Goal: Transaction & Acquisition: Purchase product/service

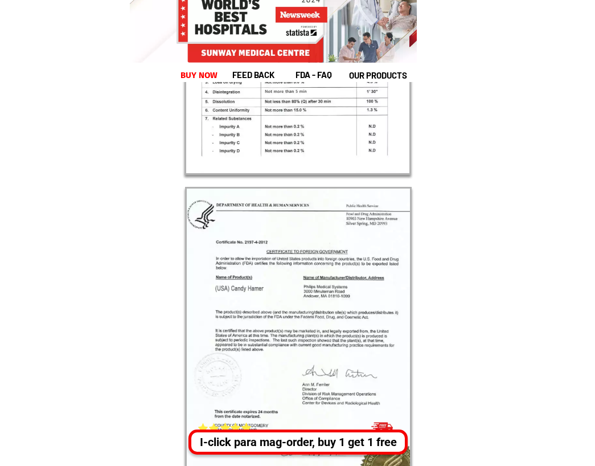
scroll to position [19292, 0]
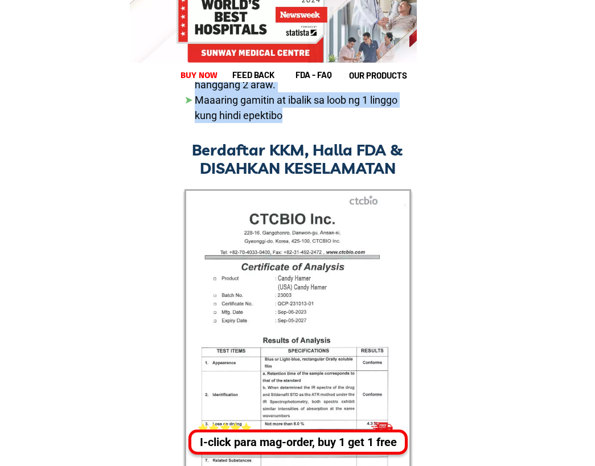
drag, startPoint x: 217, startPoint y: 126, endPoint x: 374, endPoint y: 225, distance: 186.1
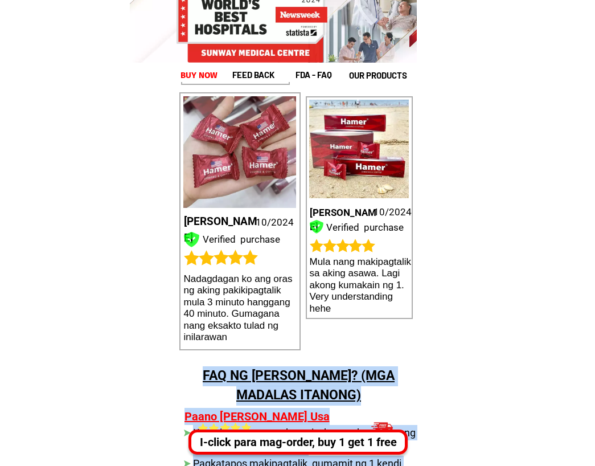
scroll to position [18380, 0]
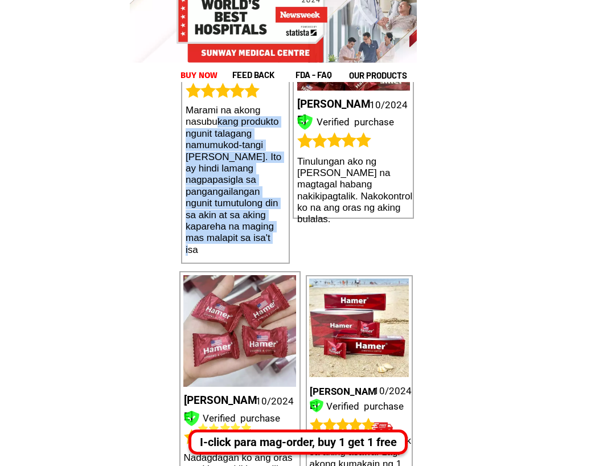
drag, startPoint x: 268, startPoint y: 236, endPoint x: 218, endPoint y: 124, distance: 122.6
click at [218, 124] on h1 "Marami na akong nasubukang produkto ngunit talagang namumukod-tangi [PERSON_NAM…" at bounding box center [236, 180] width 100 height 151
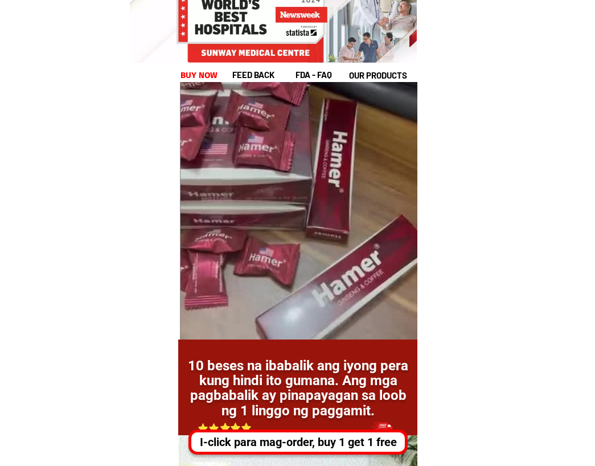
scroll to position [16103, 0]
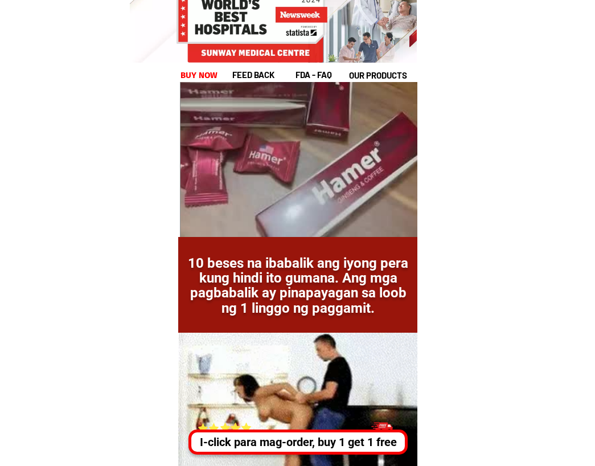
drag, startPoint x: 207, startPoint y: 243, endPoint x: 342, endPoint y: 326, distance: 158.7
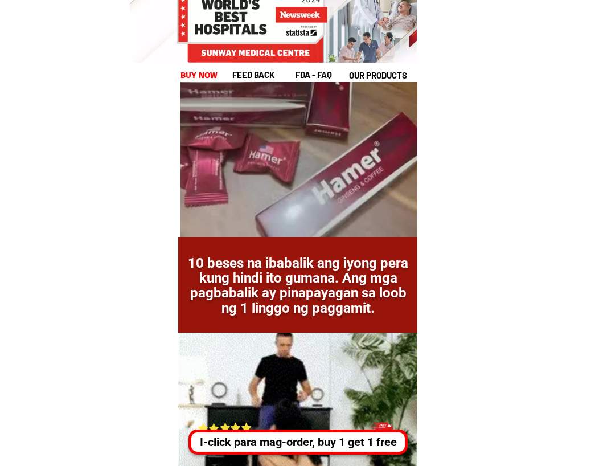
click at [342, 326] on div "10 beses na ibabalik ang iyong pera kung hindi ito gumana. Ang mga pagbabalik a…" at bounding box center [297, 387] width 239 height 301
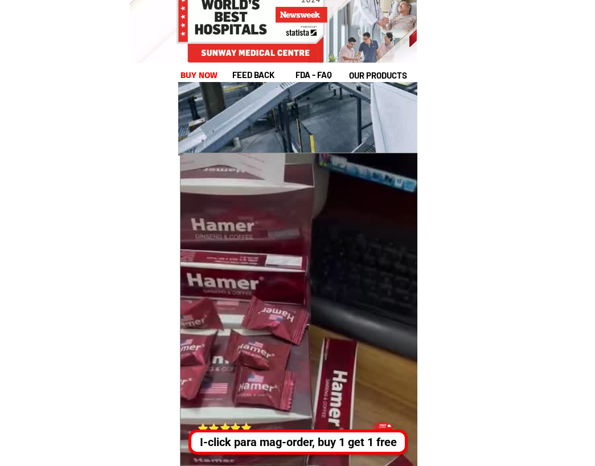
scroll to position [15305, 0]
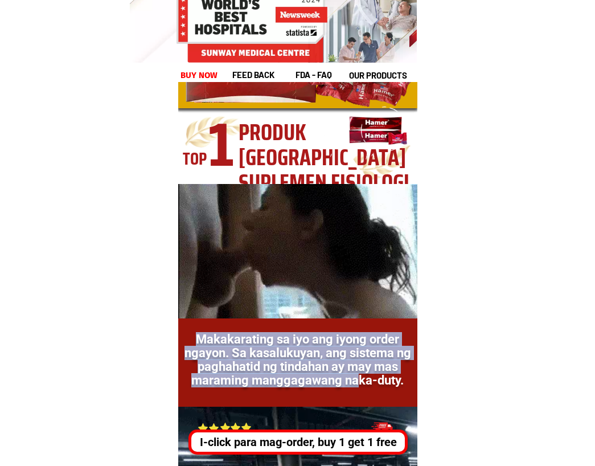
drag, startPoint x: 361, startPoint y: 386, endPoint x: 321, endPoint y: 274, distance: 118.0
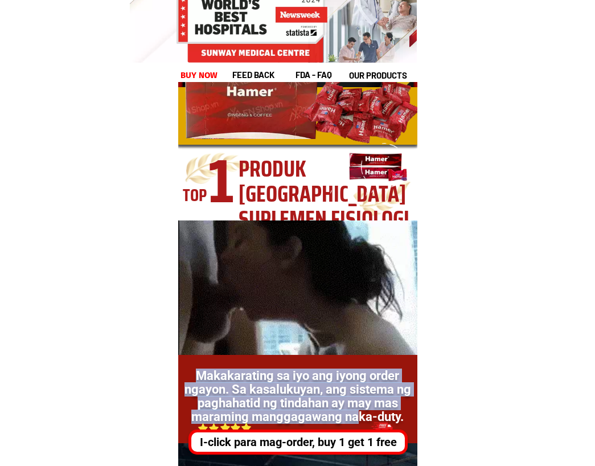
scroll to position [15249, 0]
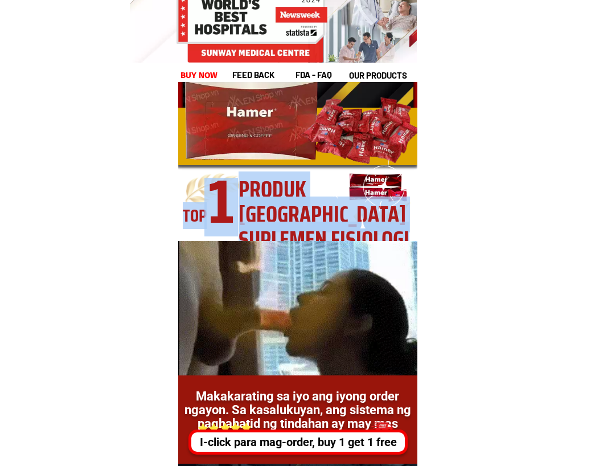
drag, startPoint x: 287, startPoint y: 151, endPoint x: 411, endPoint y: 194, distance: 130.7
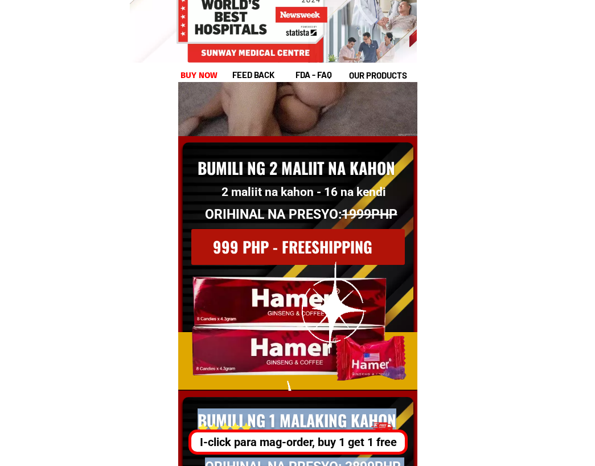
scroll to position [14793, 0]
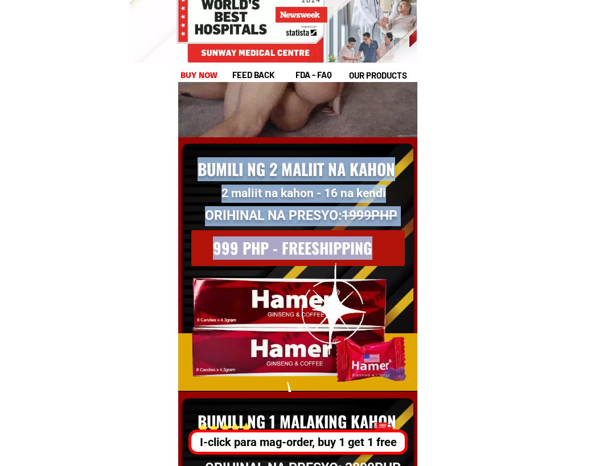
drag, startPoint x: 388, startPoint y: 371, endPoint x: 225, endPoint y: 134, distance: 288.3
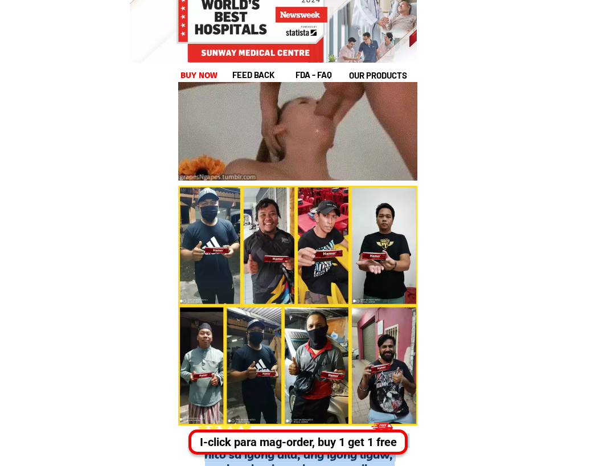
scroll to position [8187, 0]
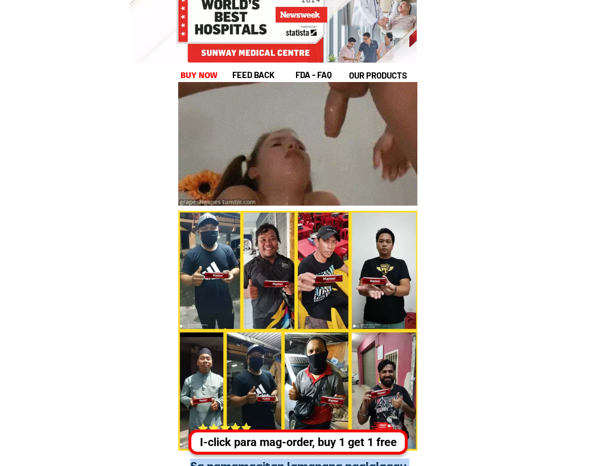
drag, startPoint x: 306, startPoint y: 299, endPoint x: 294, endPoint y: 26, distance: 273.0
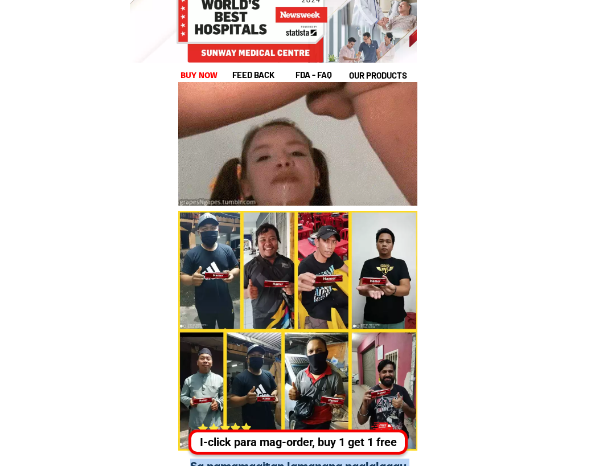
scroll to position [7333, 0]
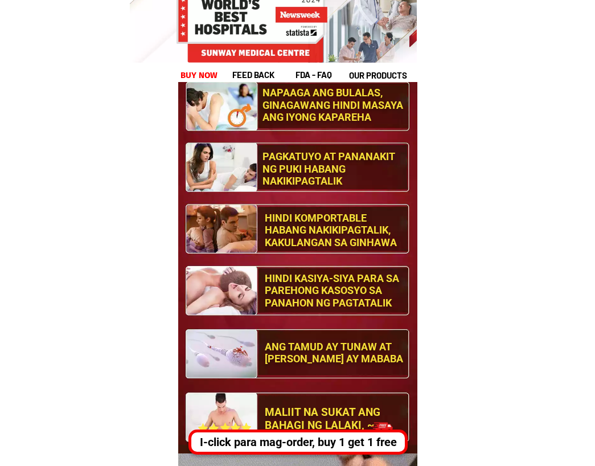
click at [294, 26] on div at bounding box center [252, 26] width 151 height 73
click at [278, 5] on div at bounding box center [252, 26] width 151 height 73
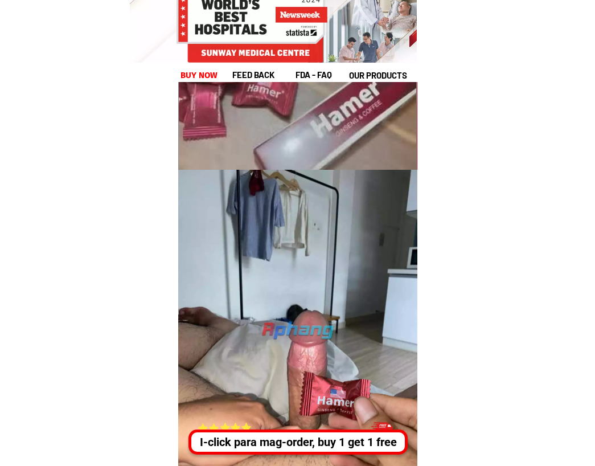
scroll to position [6707, 0]
click at [281, 27] on div at bounding box center [252, 26] width 151 height 73
click at [368, 7] on div at bounding box center [273, 18] width 287 height 90
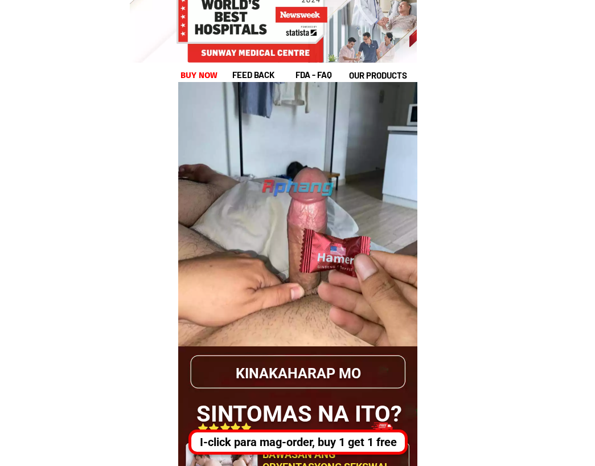
scroll to position [6935, 0]
